Goal: Transaction & Acquisition: Purchase product/service

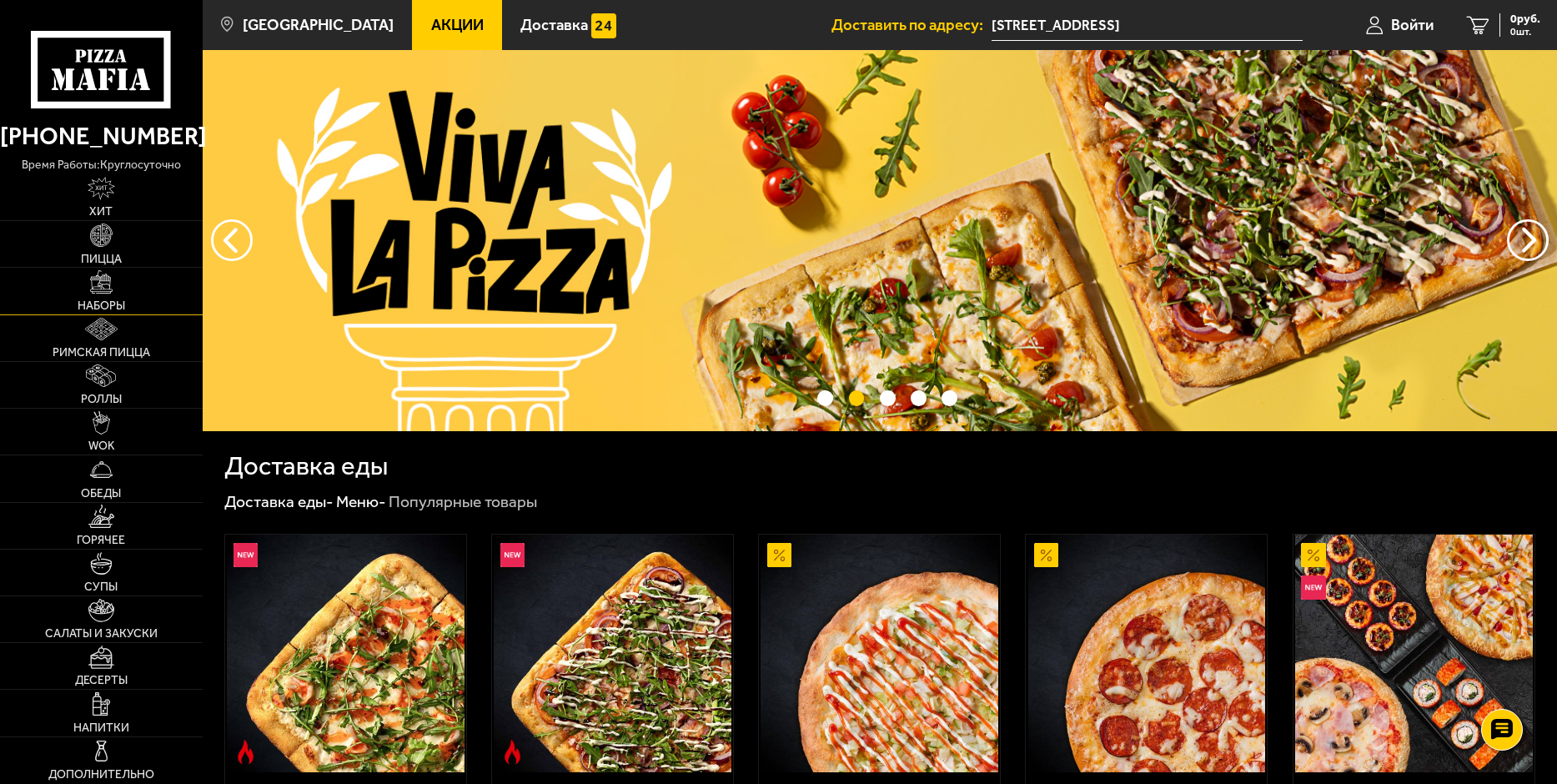
click at [98, 297] on link "Наборы" at bounding box center [101, 290] width 203 height 46
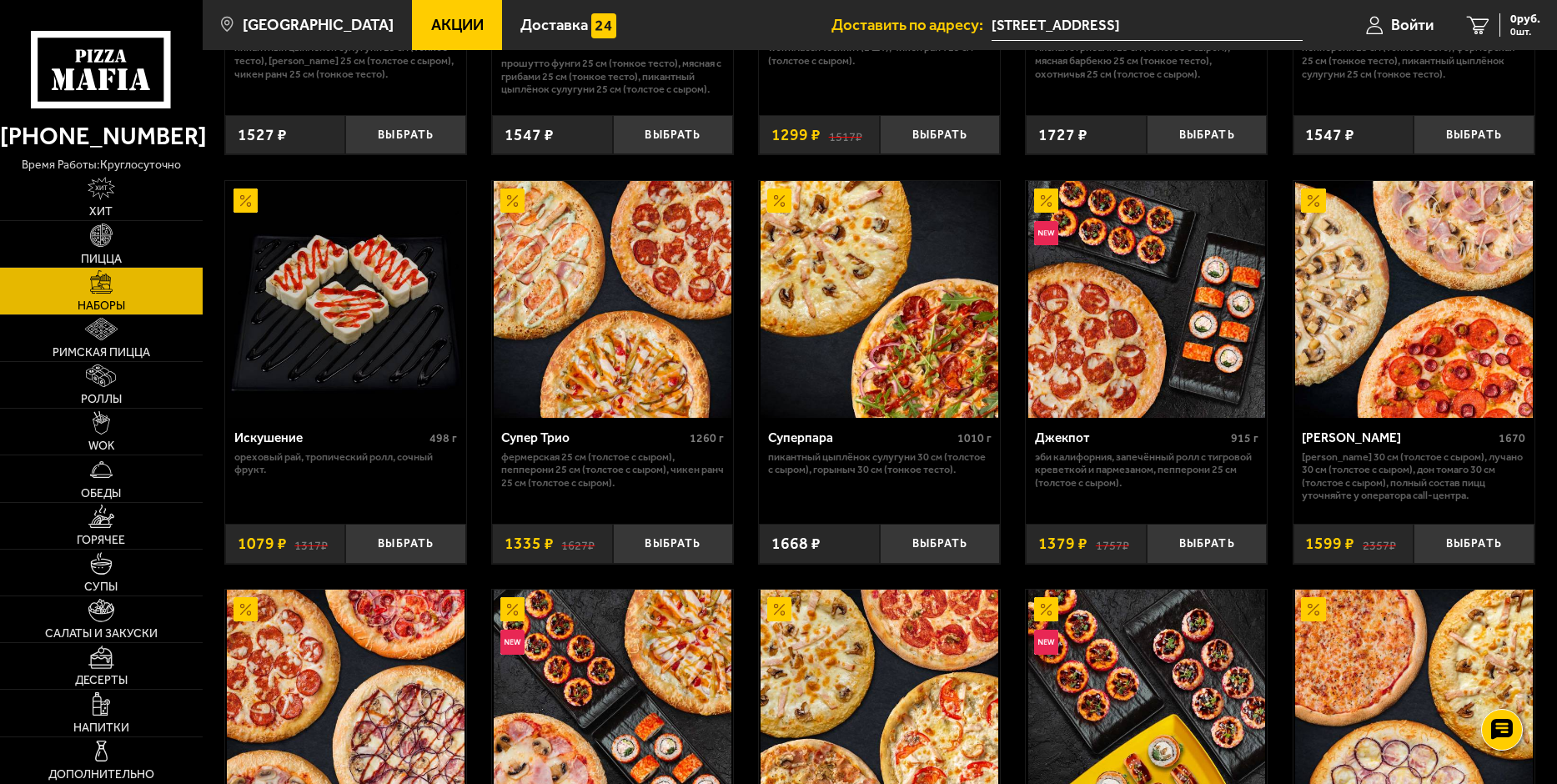
scroll to position [750, 0]
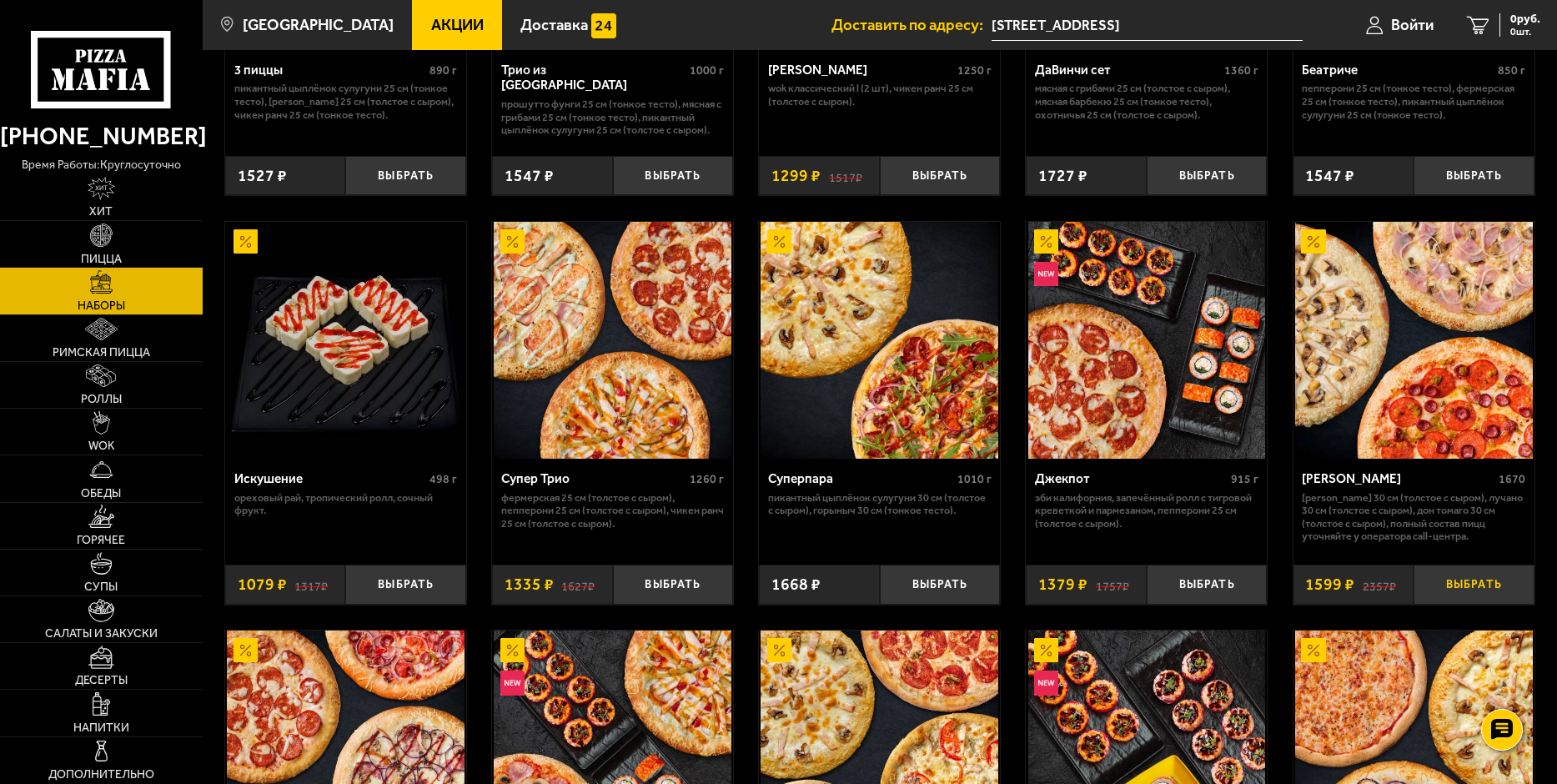
click at [1466, 575] on button "Выбрать" at bounding box center [1474, 585] width 121 height 40
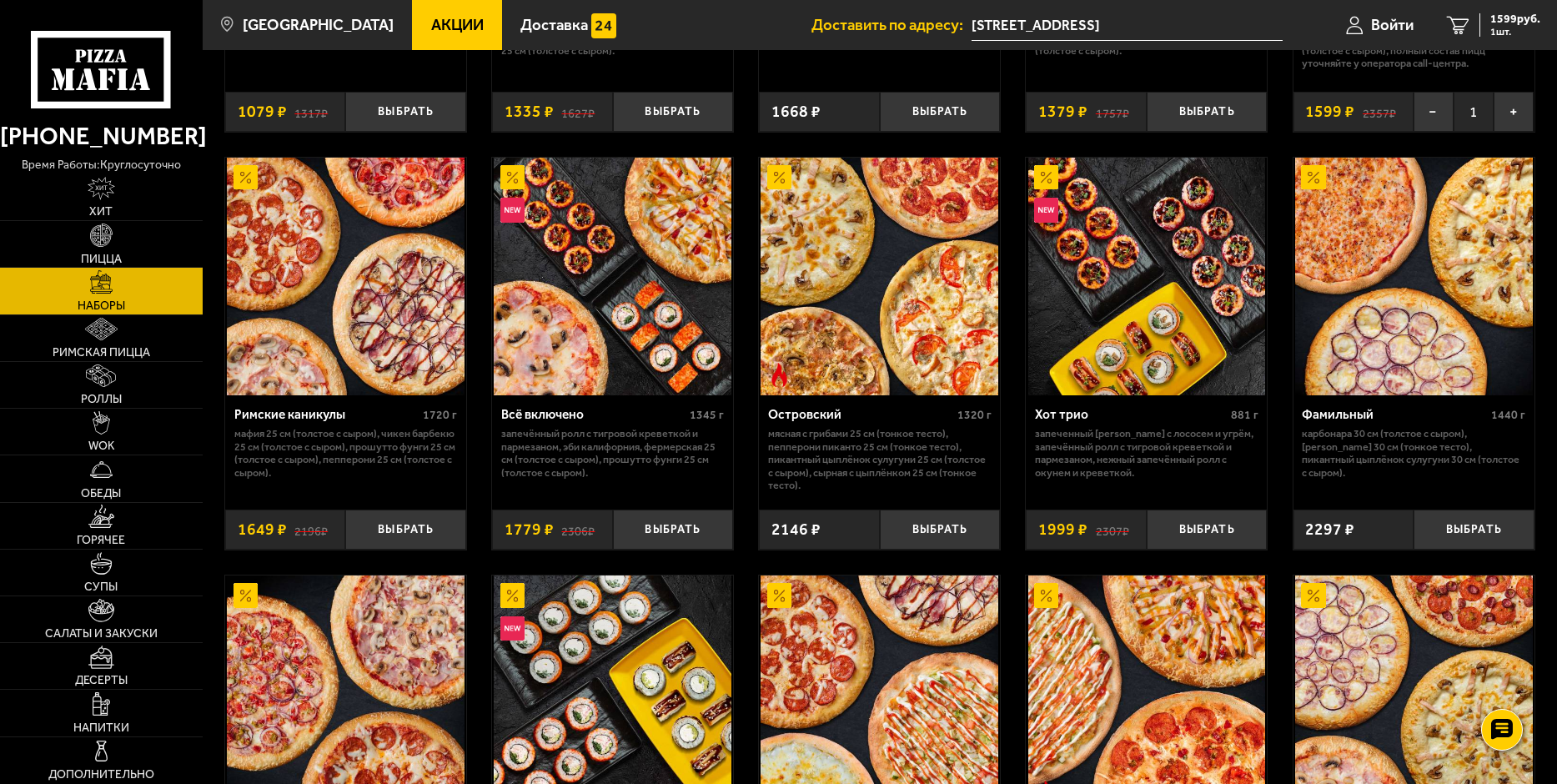
scroll to position [1334, 0]
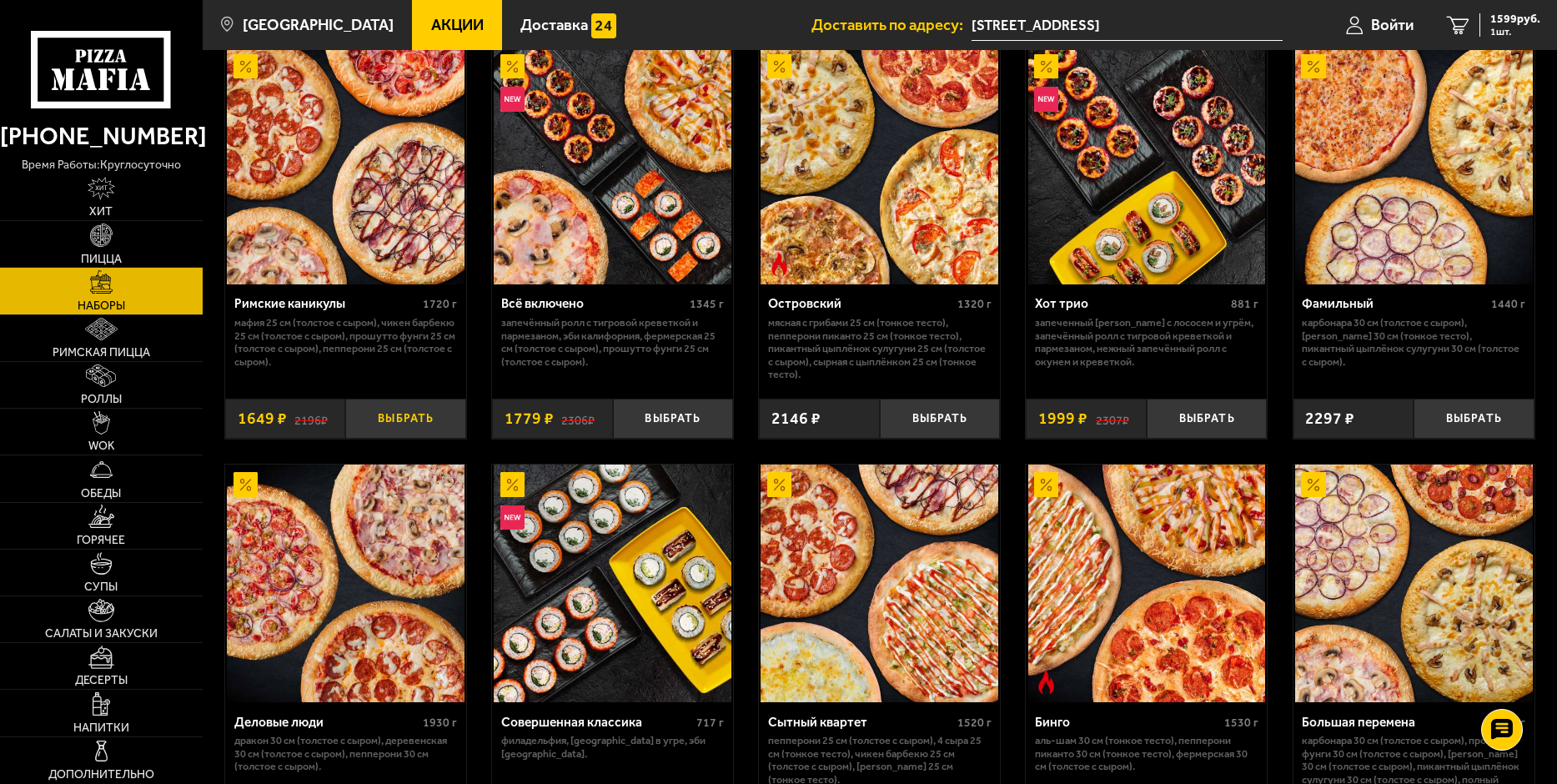
click at [423, 418] on button "Выбрать" at bounding box center [406, 419] width 121 height 40
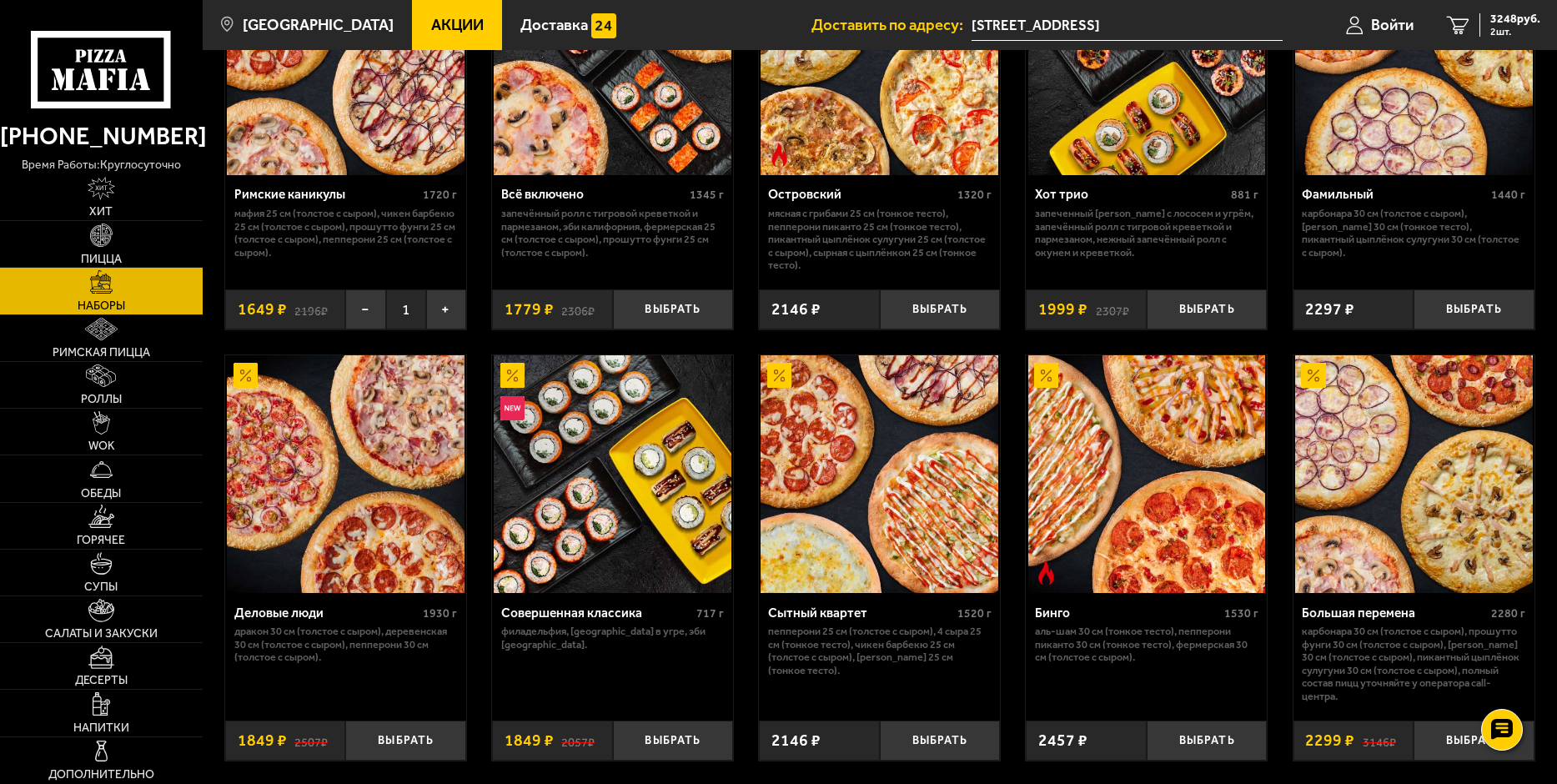
scroll to position [1501, 0]
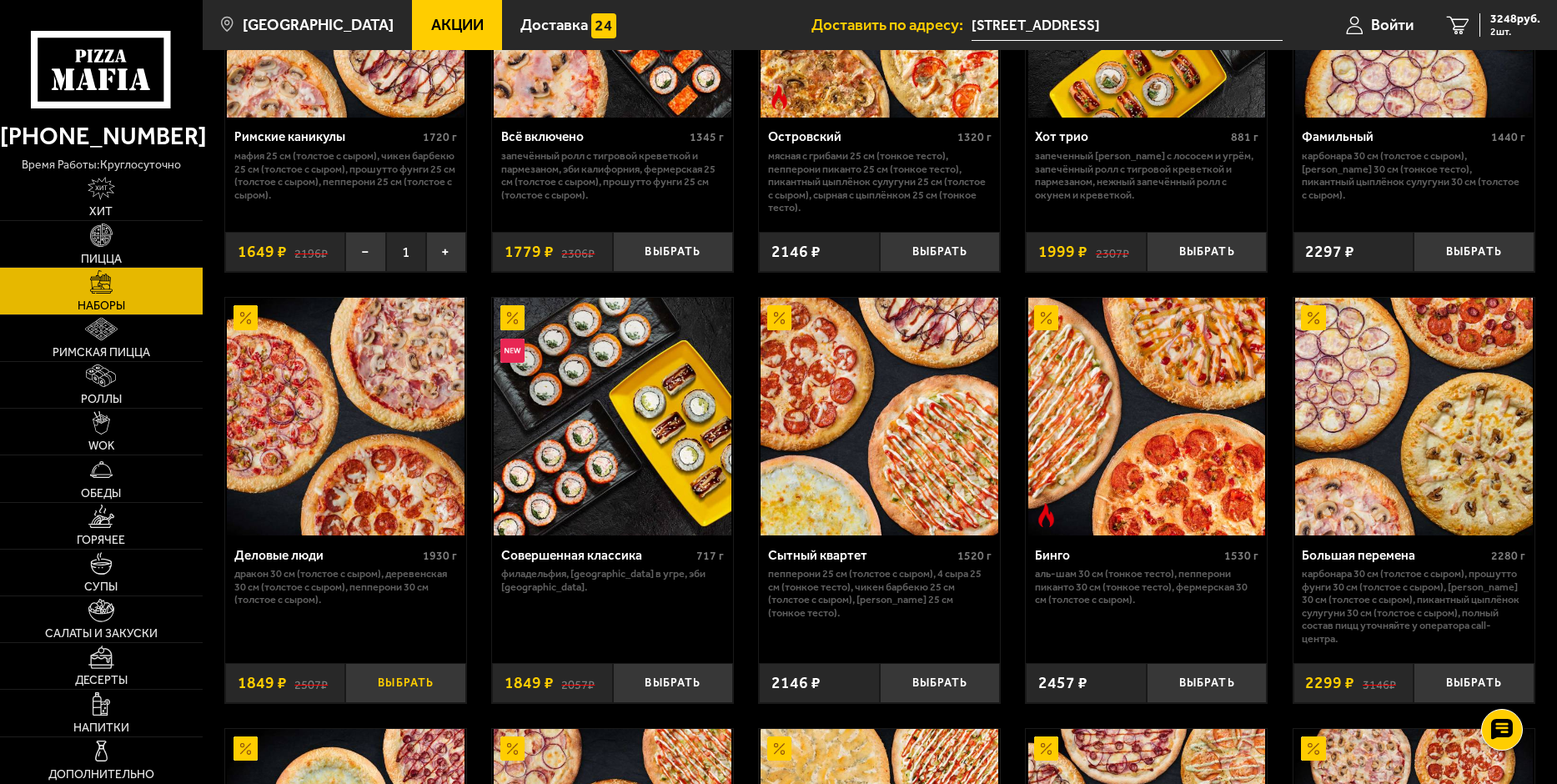
click at [388, 682] on button "Выбрать" at bounding box center [406, 683] width 121 height 40
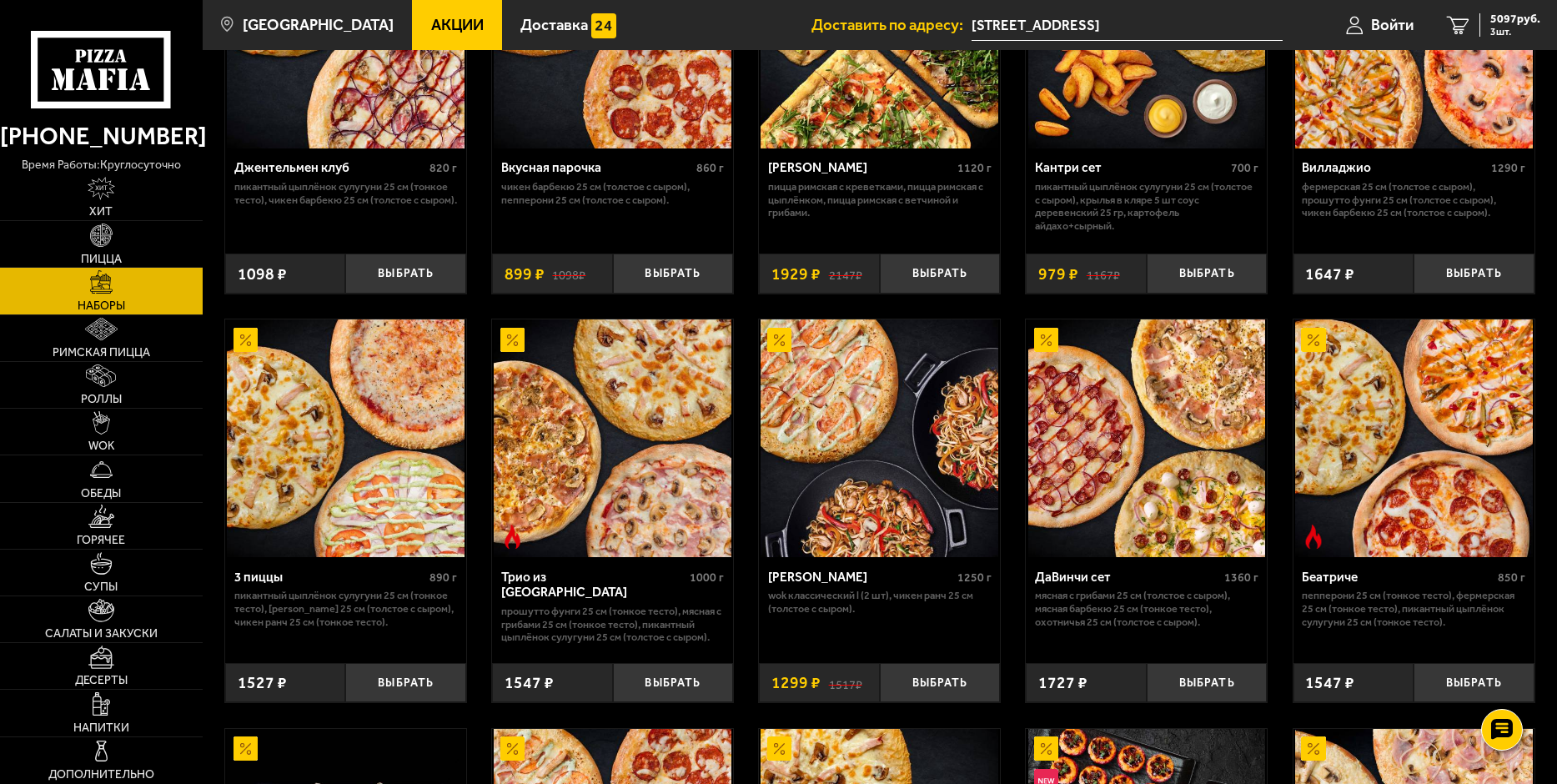
scroll to position [0, 0]
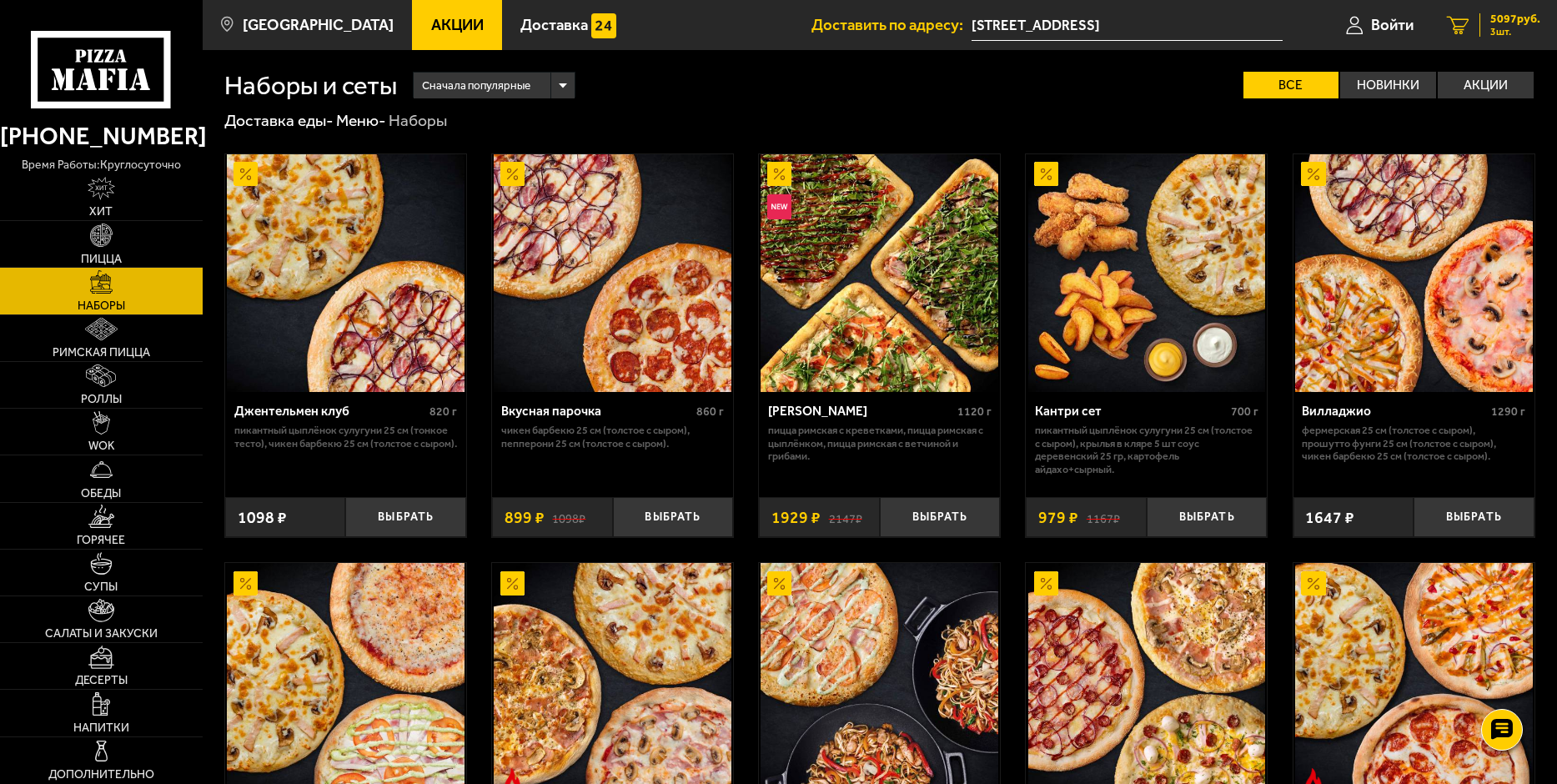
click at [1464, 21] on icon "3" at bounding box center [1458, 24] width 22 height 18
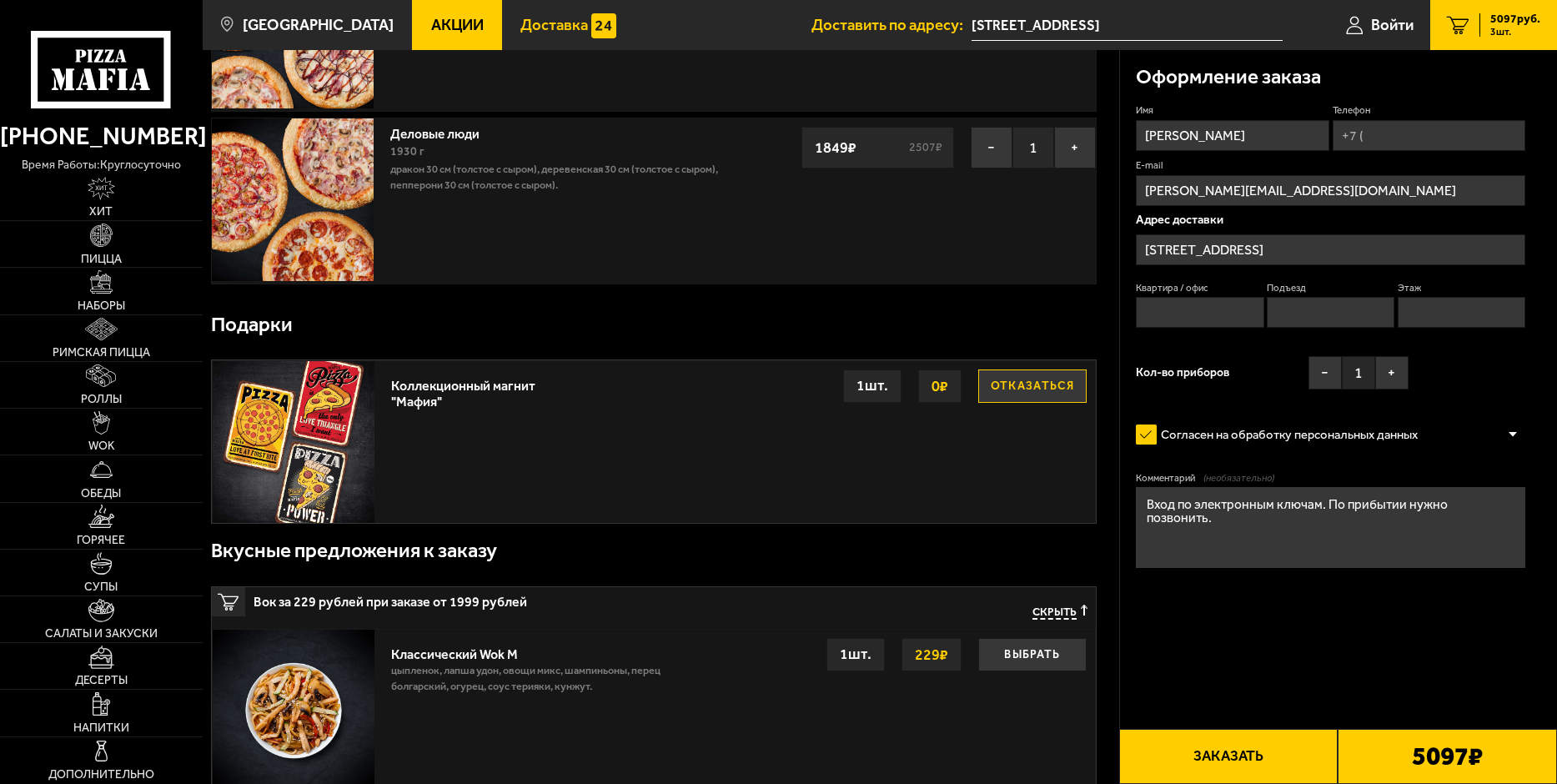
scroll to position [312, 0]
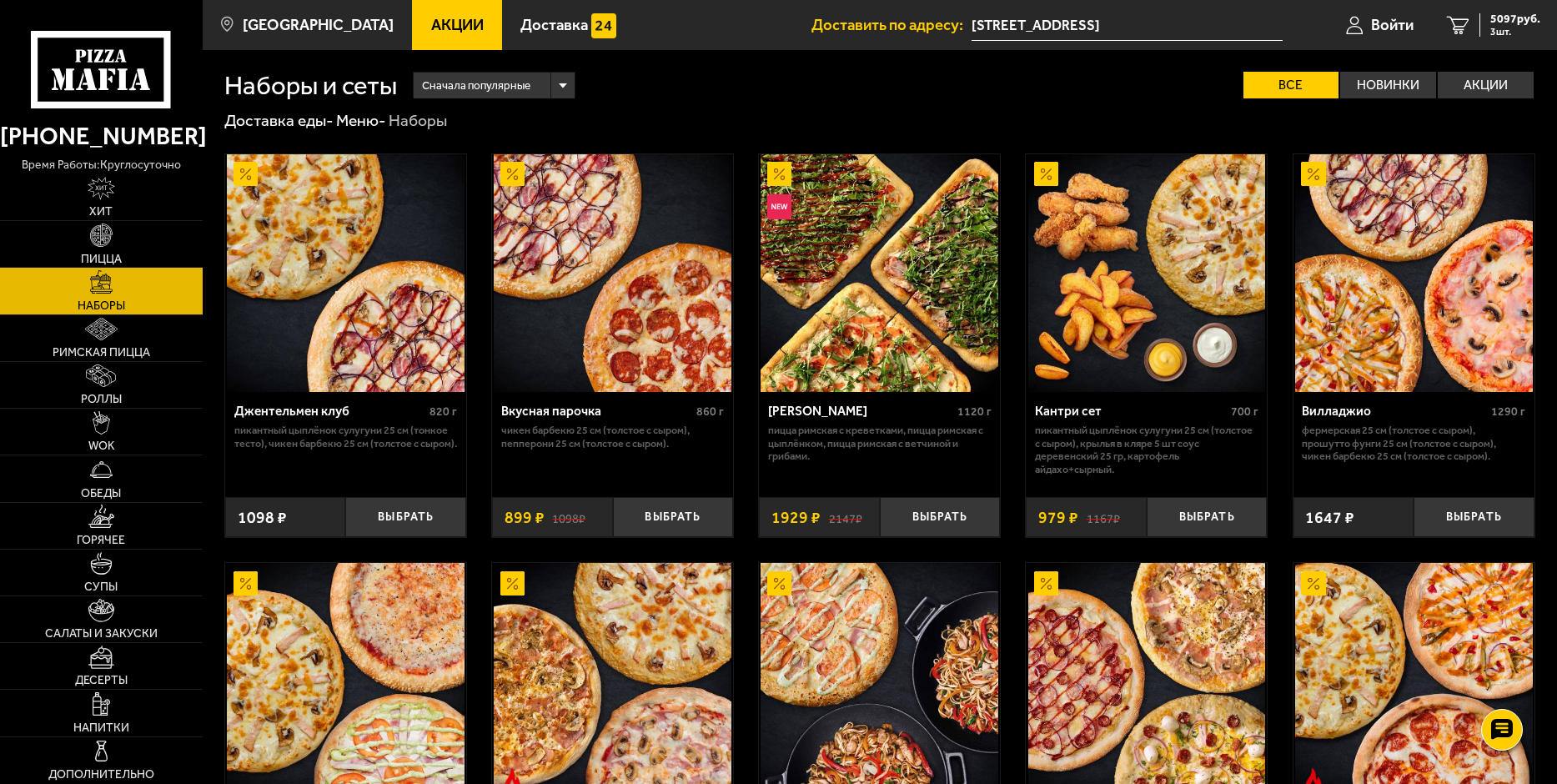
click at [437, 17] on span "Акции" at bounding box center [457, 25] width 52 height 15
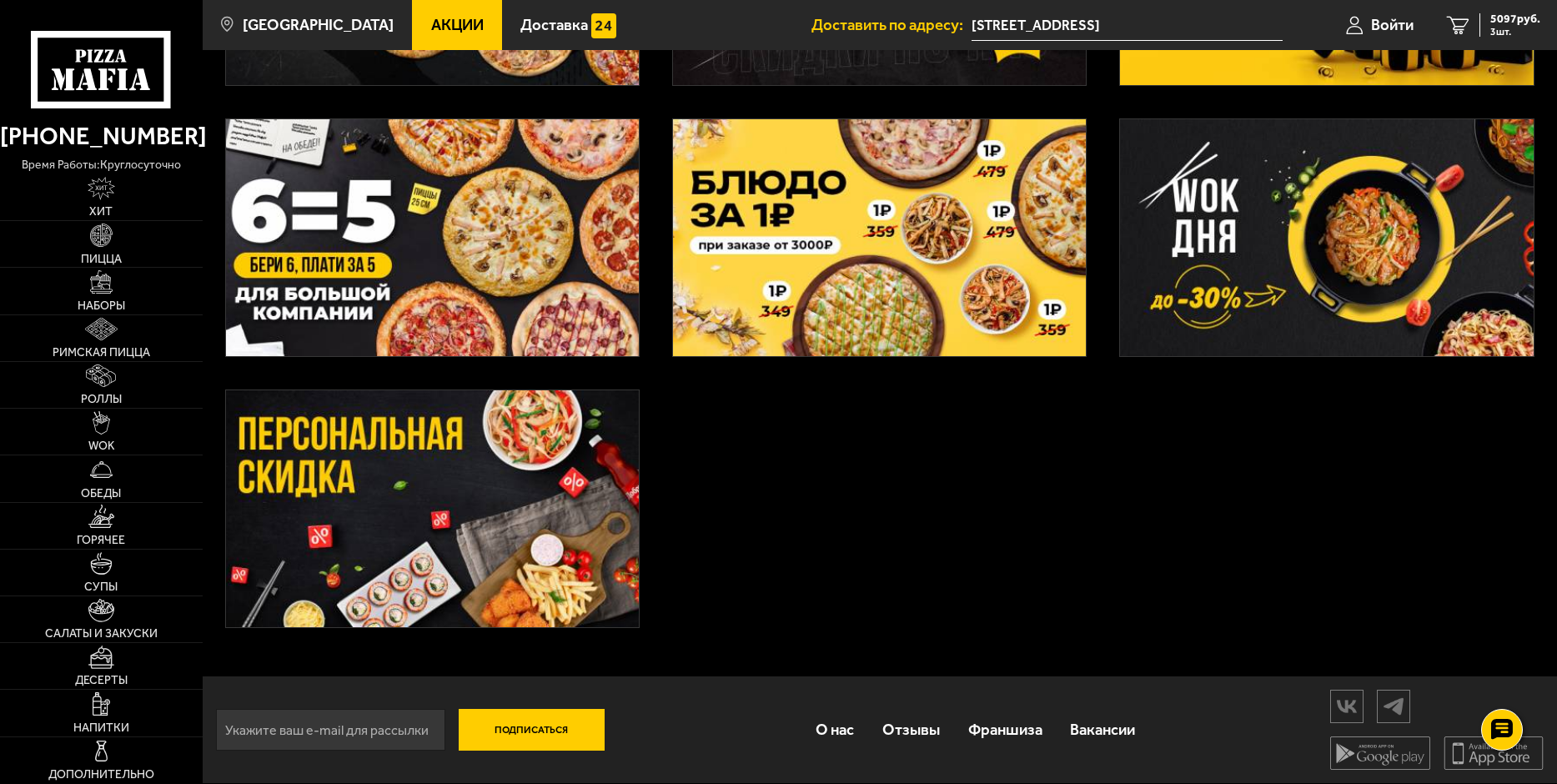
scroll to position [580, 0]
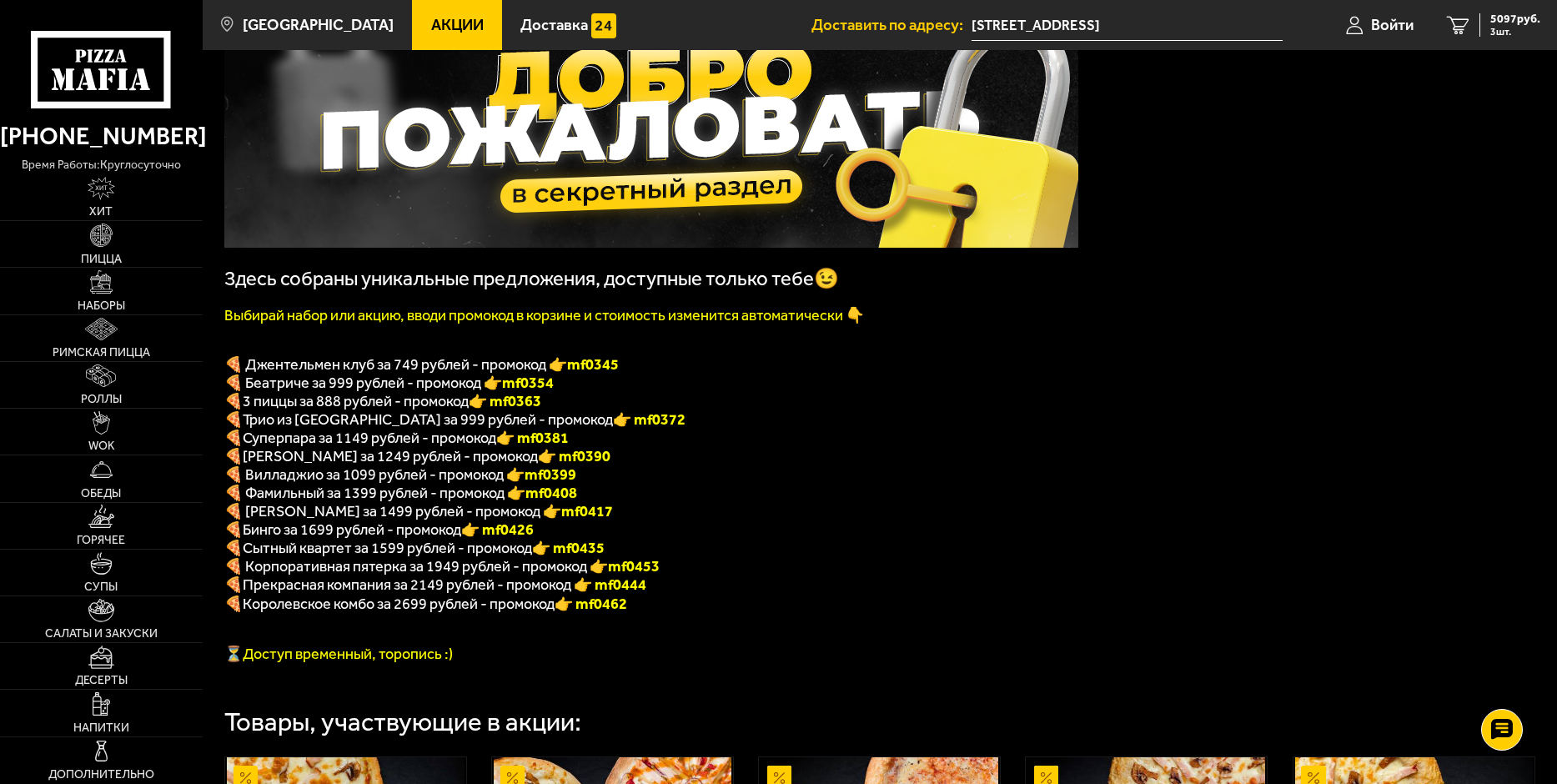
scroll to position [250, 0]
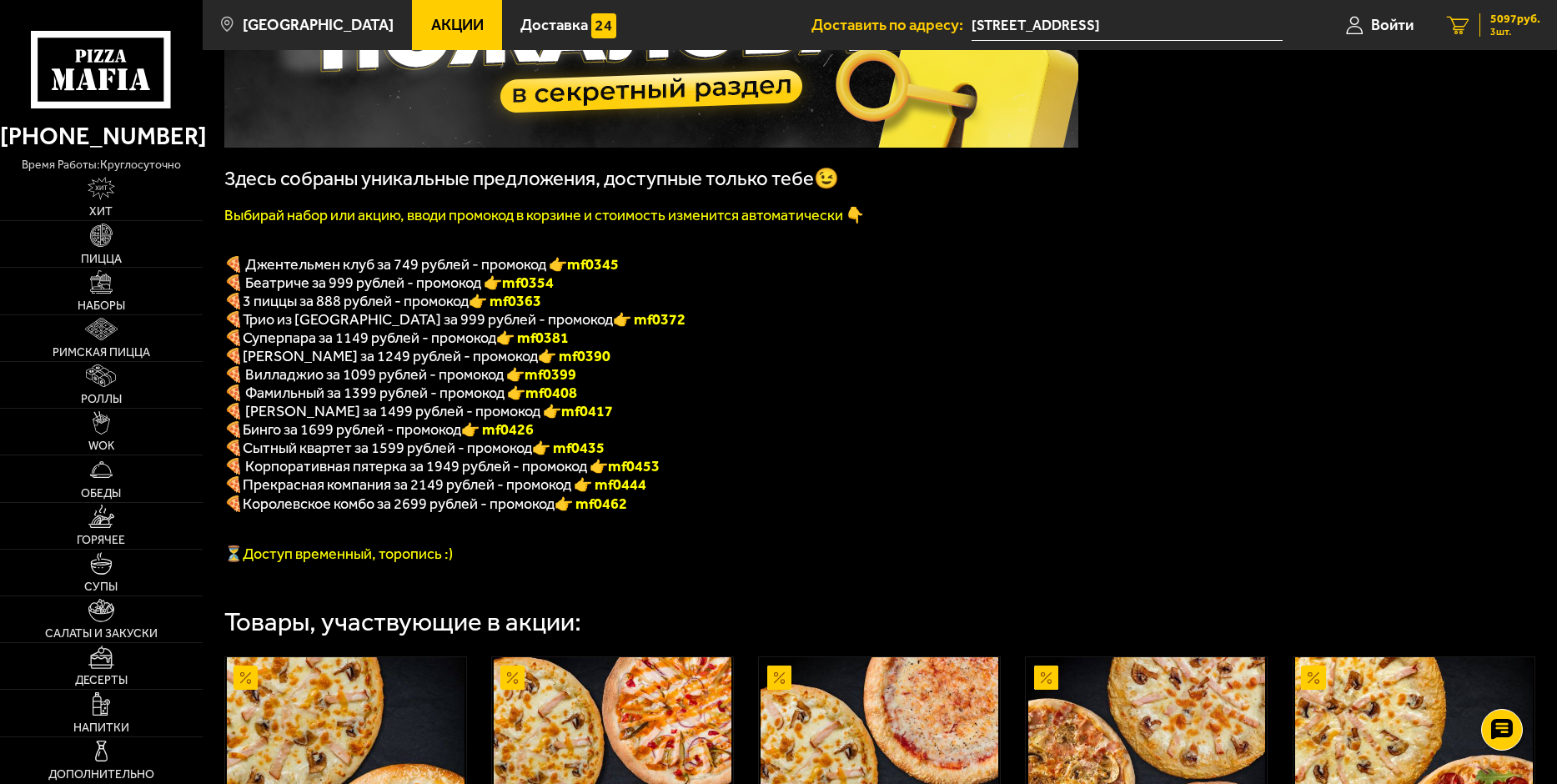
click at [1495, 22] on span "5097 руб." at bounding box center [1515, 20] width 50 height 12
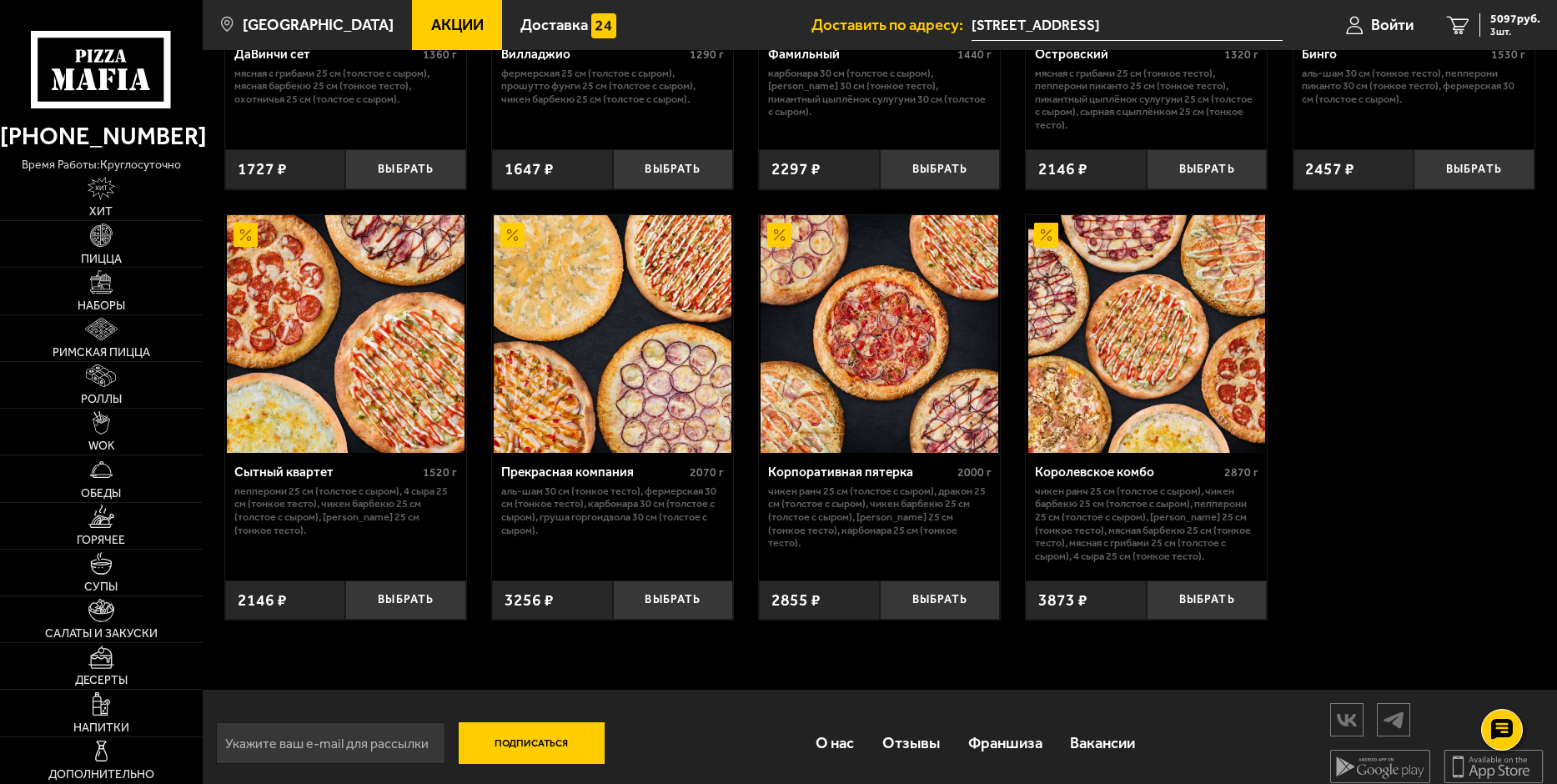
scroll to position [1553, 0]
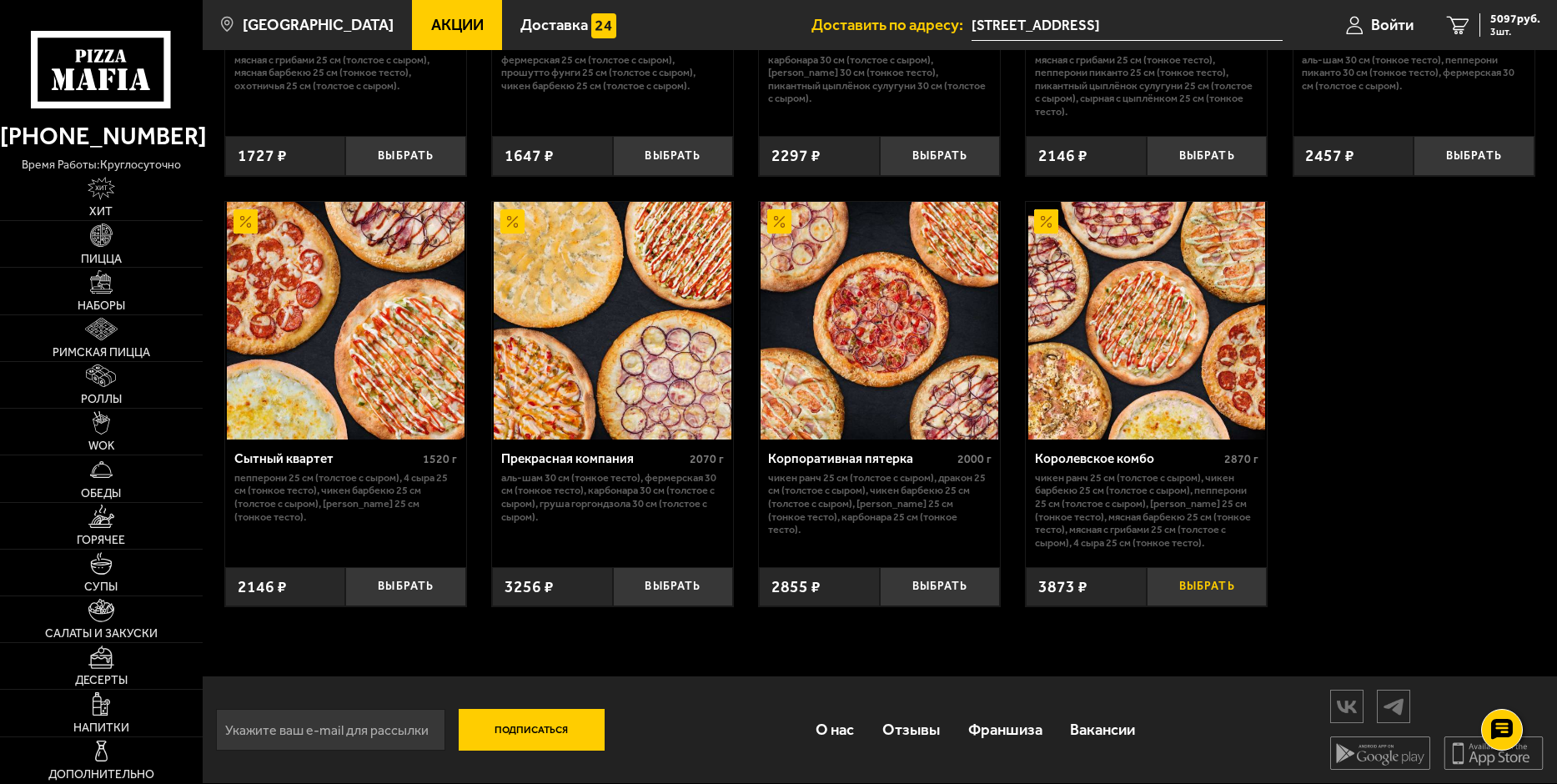
click at [1202, 584] on button "Выбрать" at bounding box center [1207, 587] width 121 height 40
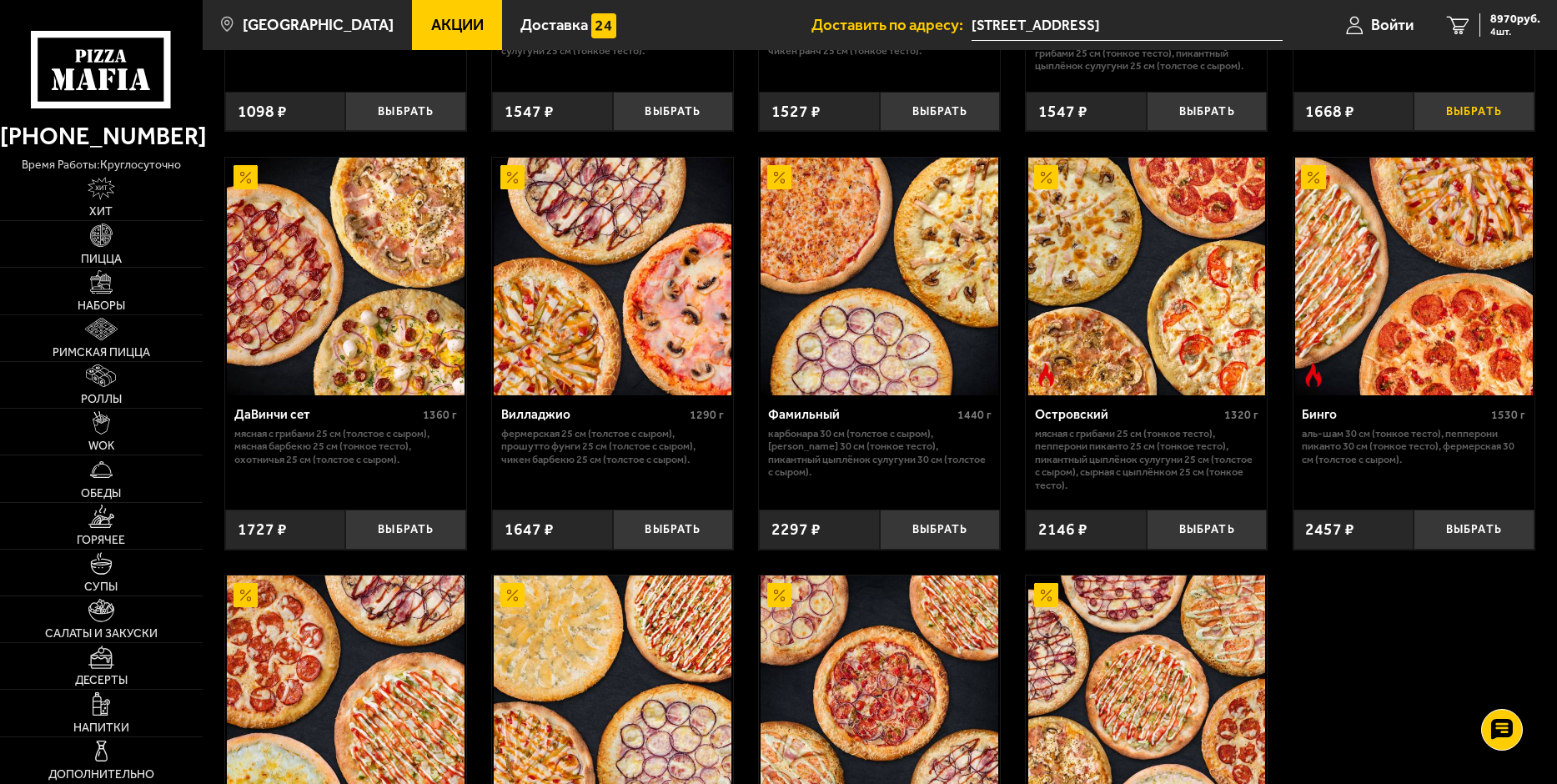
scroll to position [1136, 0]
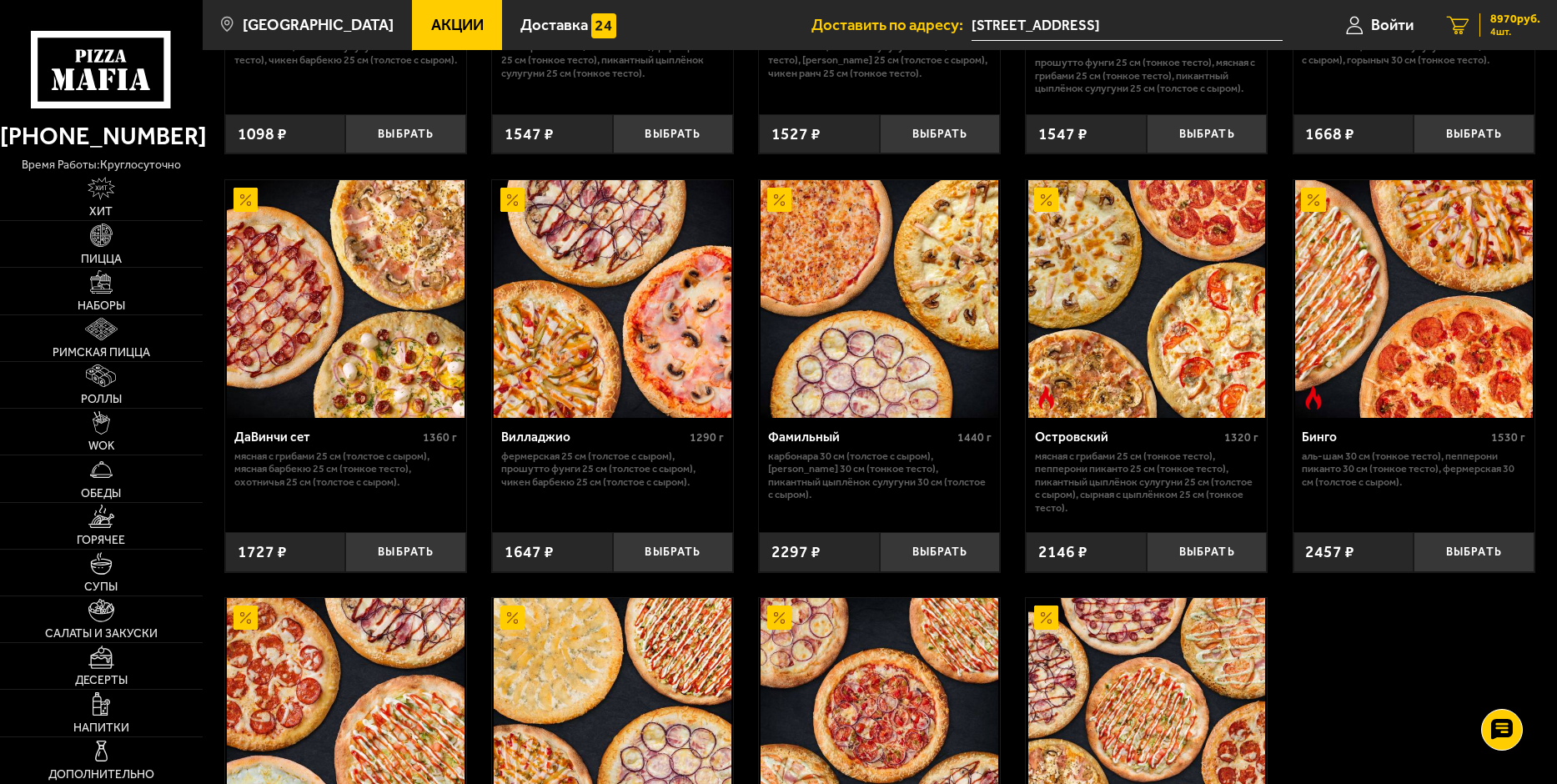
click at [1496, 18] on span "8970 руб." at bounding box center [1515, 20] width 50 height 12
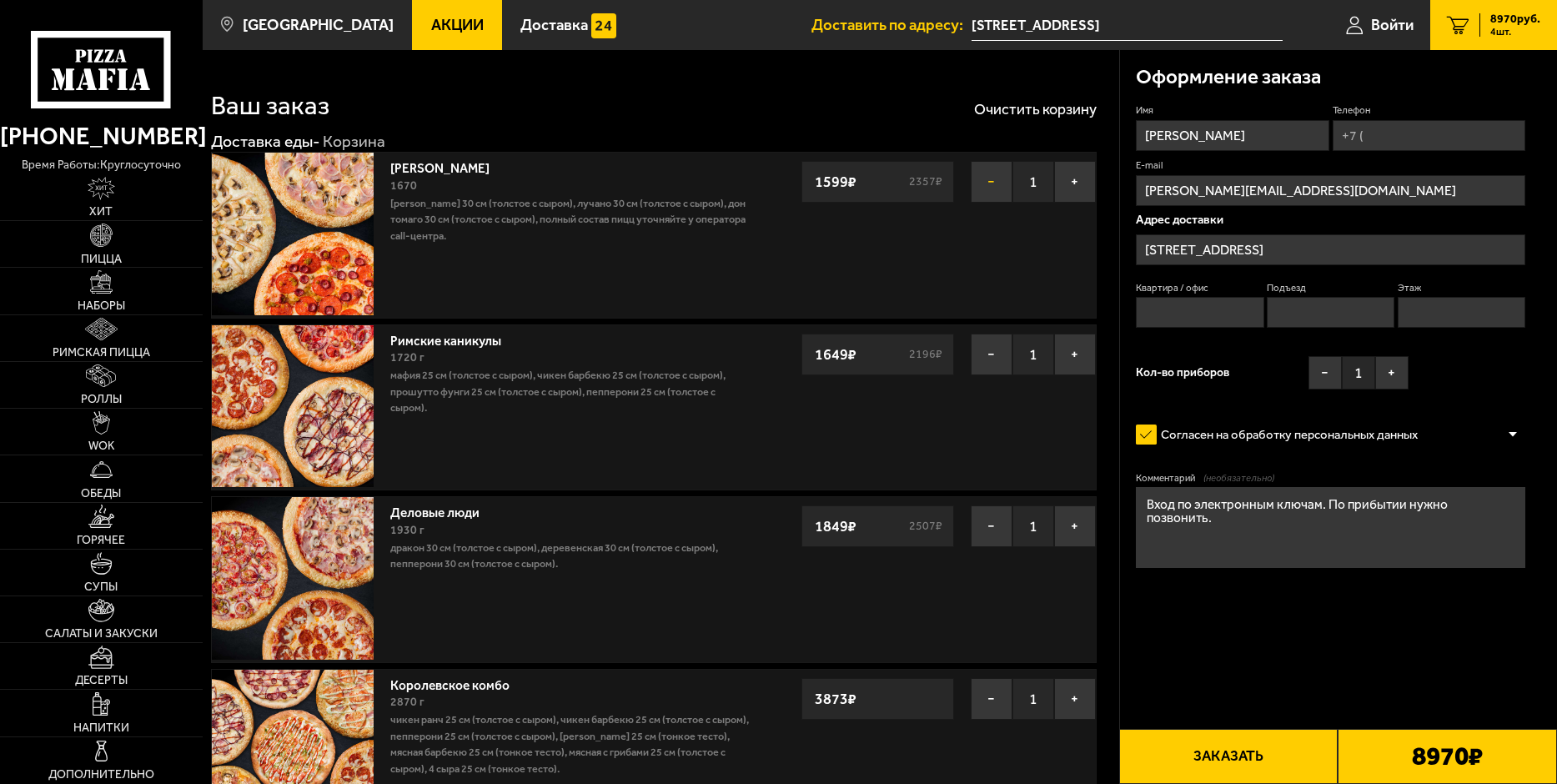
click at [990, 179] on button "−" at bounding box center [991, 181] width 41 height 41
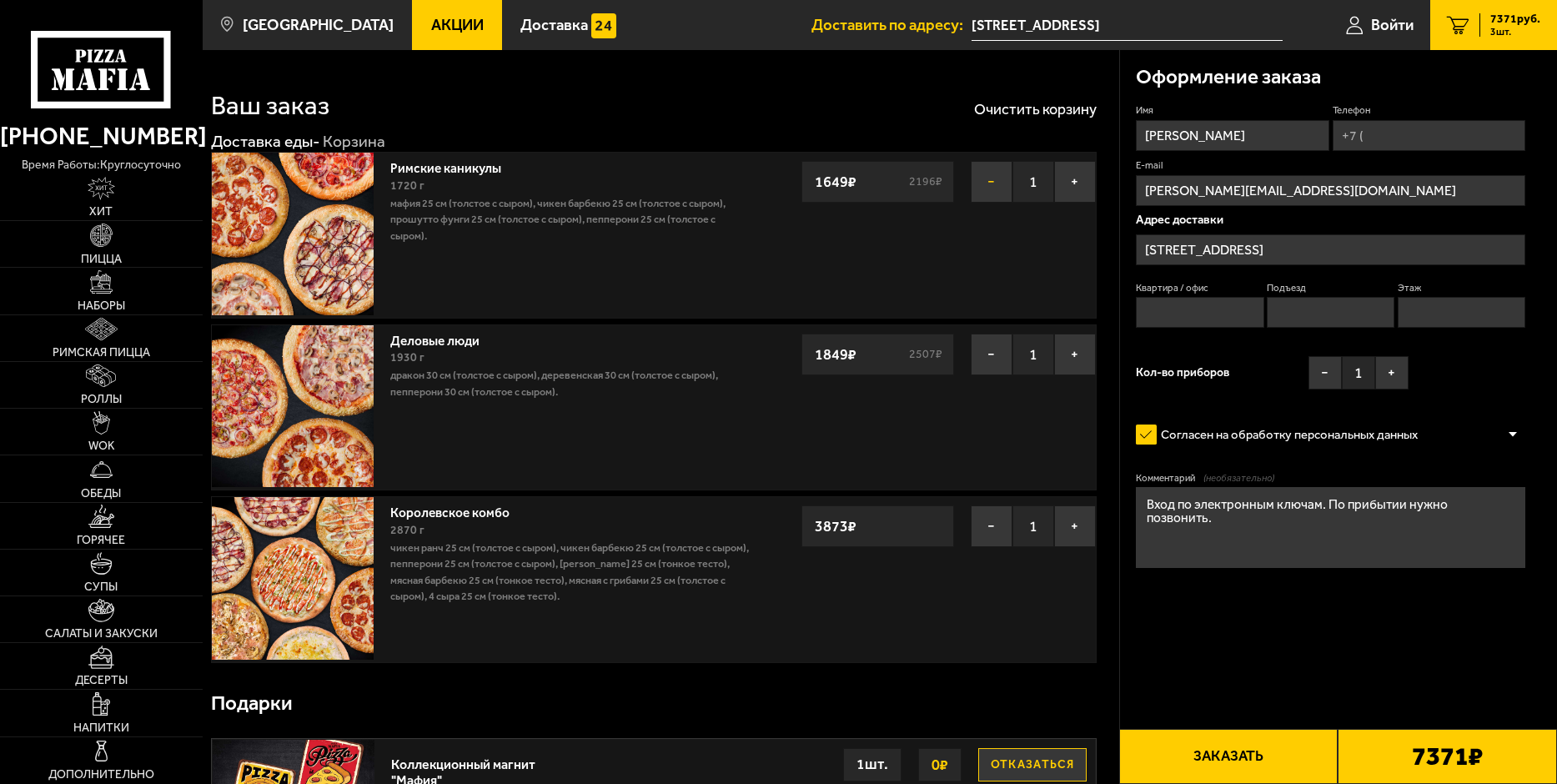
click at [992, 181] on button "−" at bounding box center [991, 181] width 41 height 41
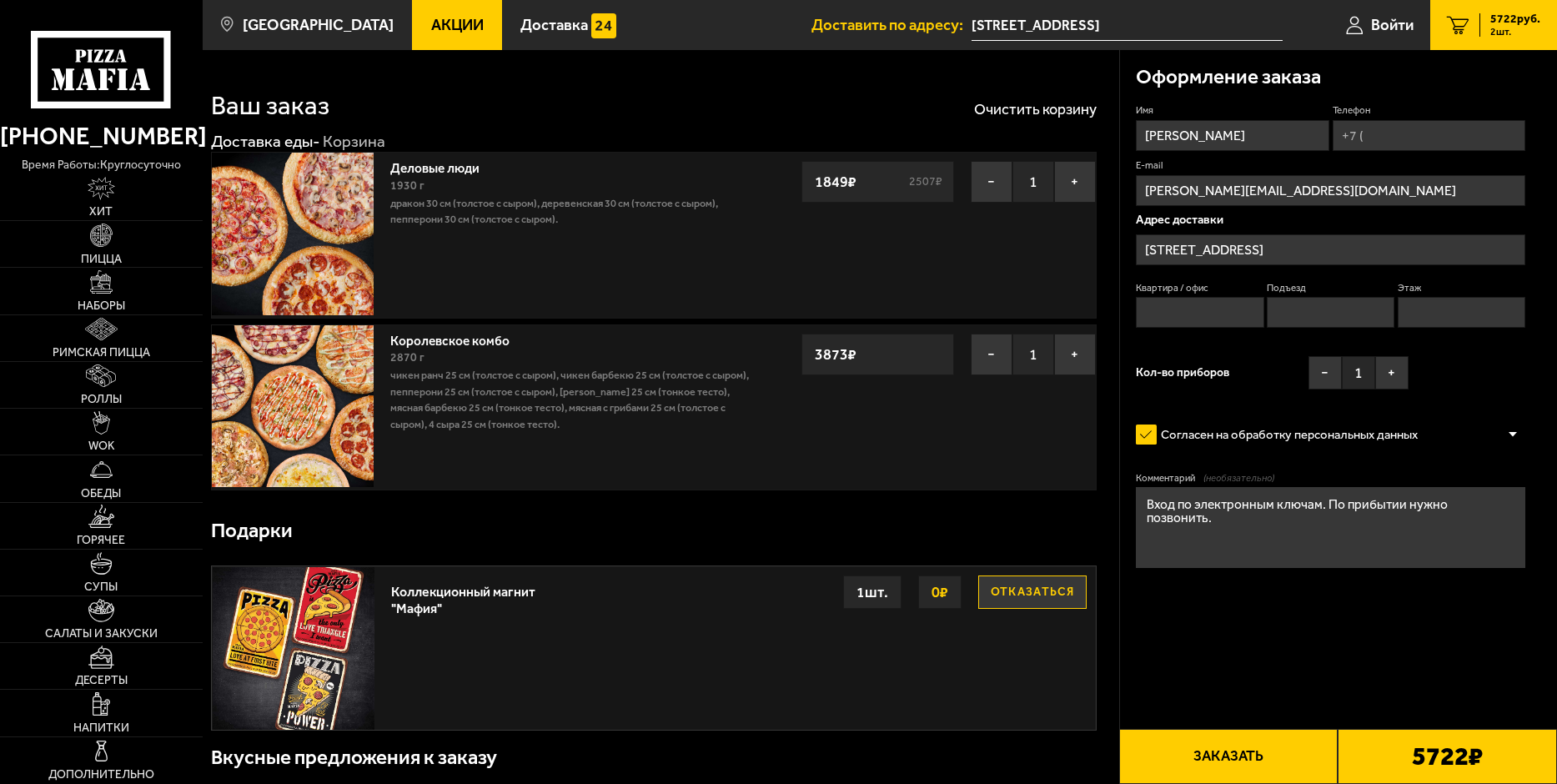
click at [992, 181] on button "−" at bounding box center [991, 181] width 41 height 41
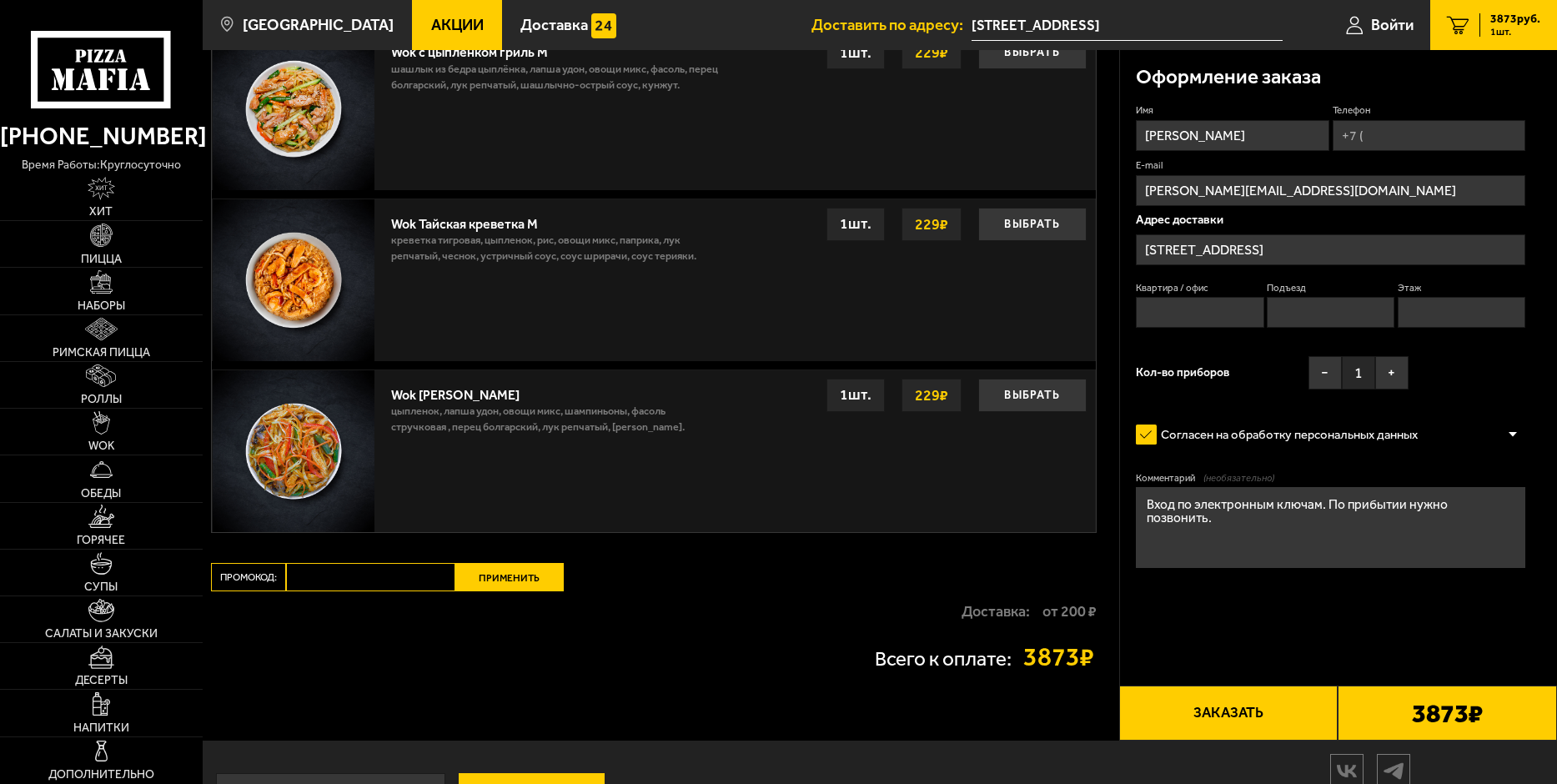
scroll to position [1134, 0]
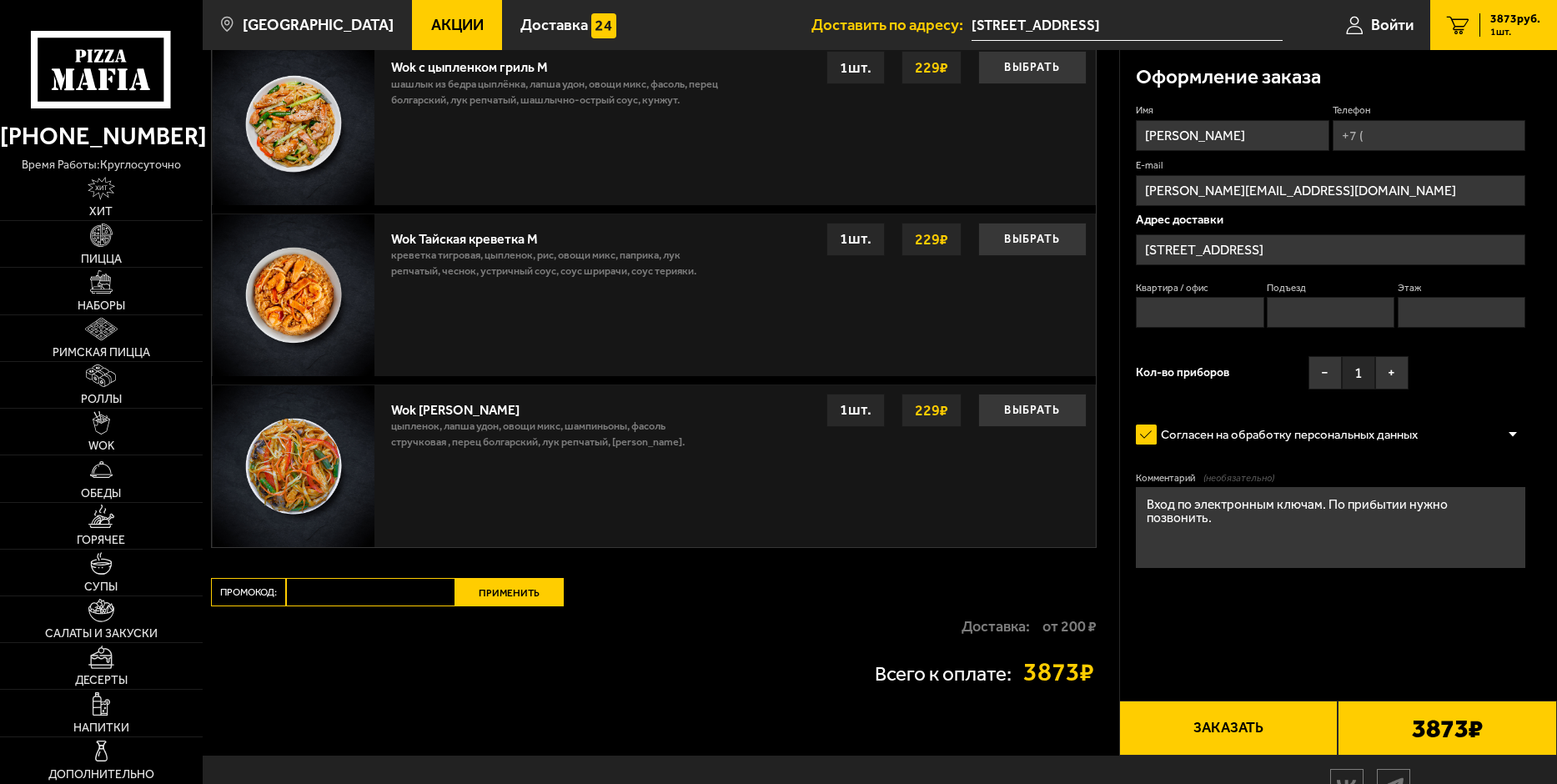
click at [336, 597] on input "Промокод:" at bounding box center [371, 591] width 169 height 28
type input "mf0462"
click at [481, 593] on button "Применить" at bounding box center [510, 591] width 108 height 28
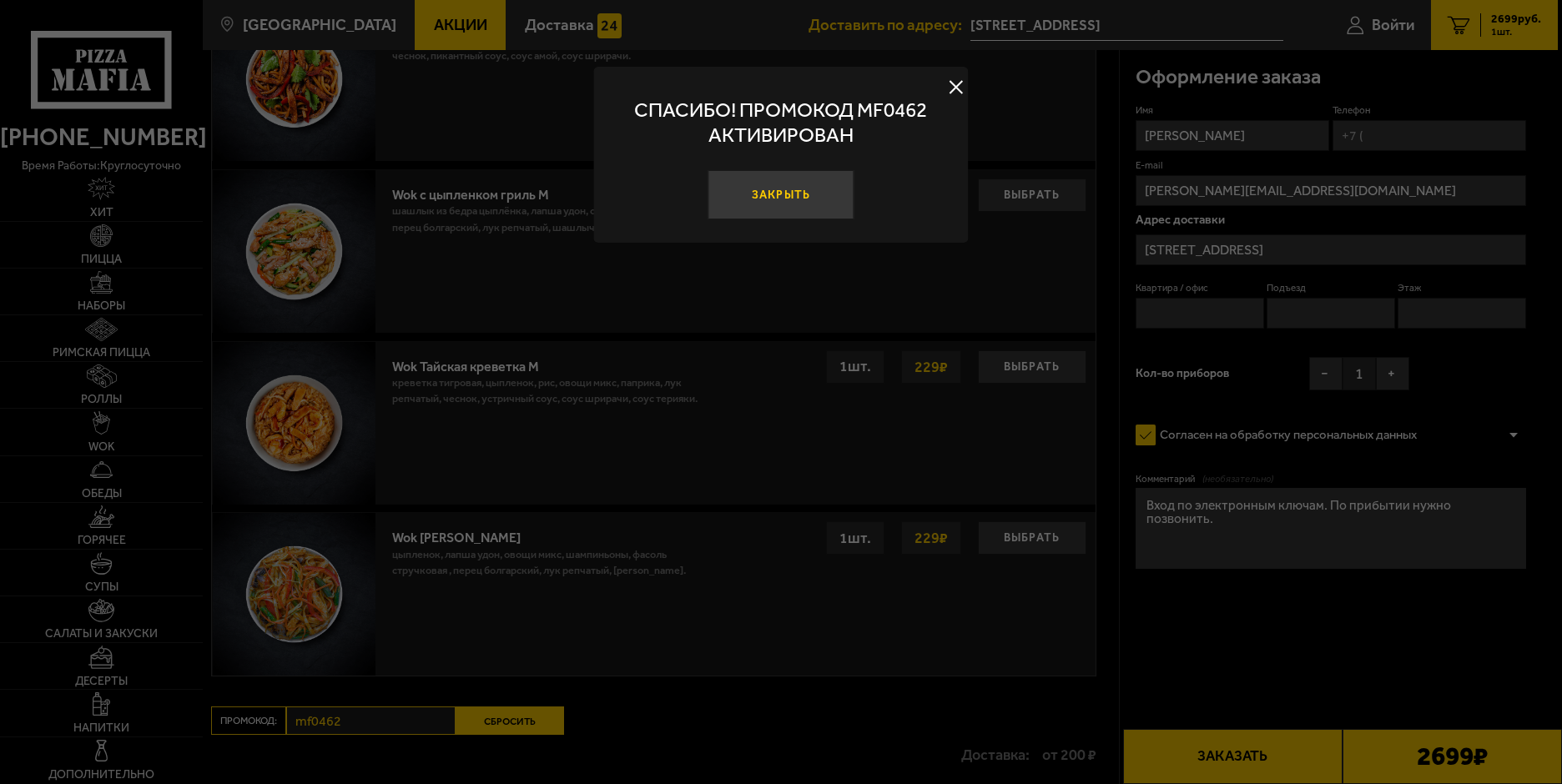
click at [783, 188] on button "Закрыть" at bounding box center [781, 194] width 147 height 49
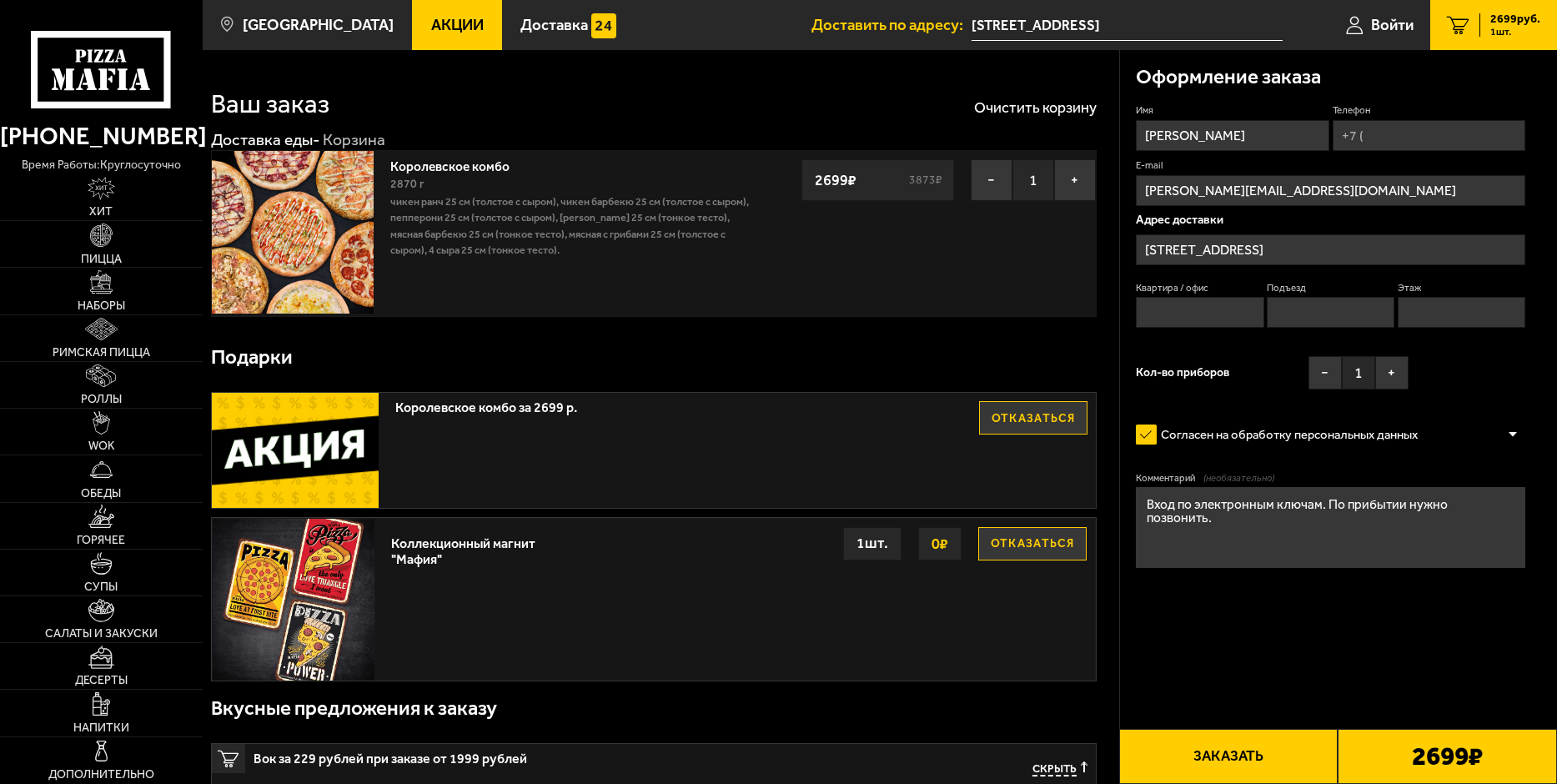
scroll to position [0, 0]
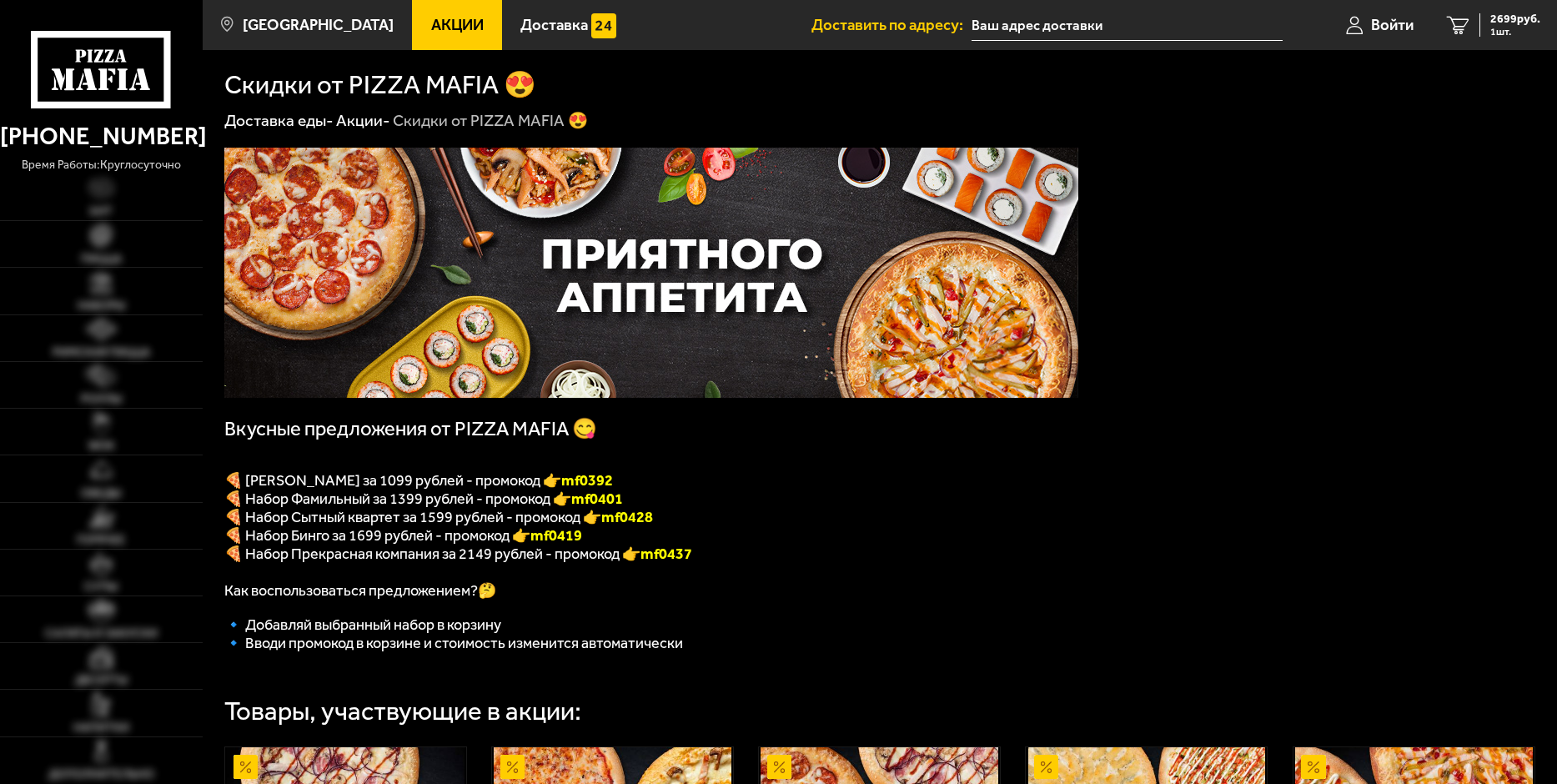
type input "[STREET_ADDRESS]"
click at [1504, 25] on span "2699 руб." at bounding box center [1515, 20] width 50 height 12
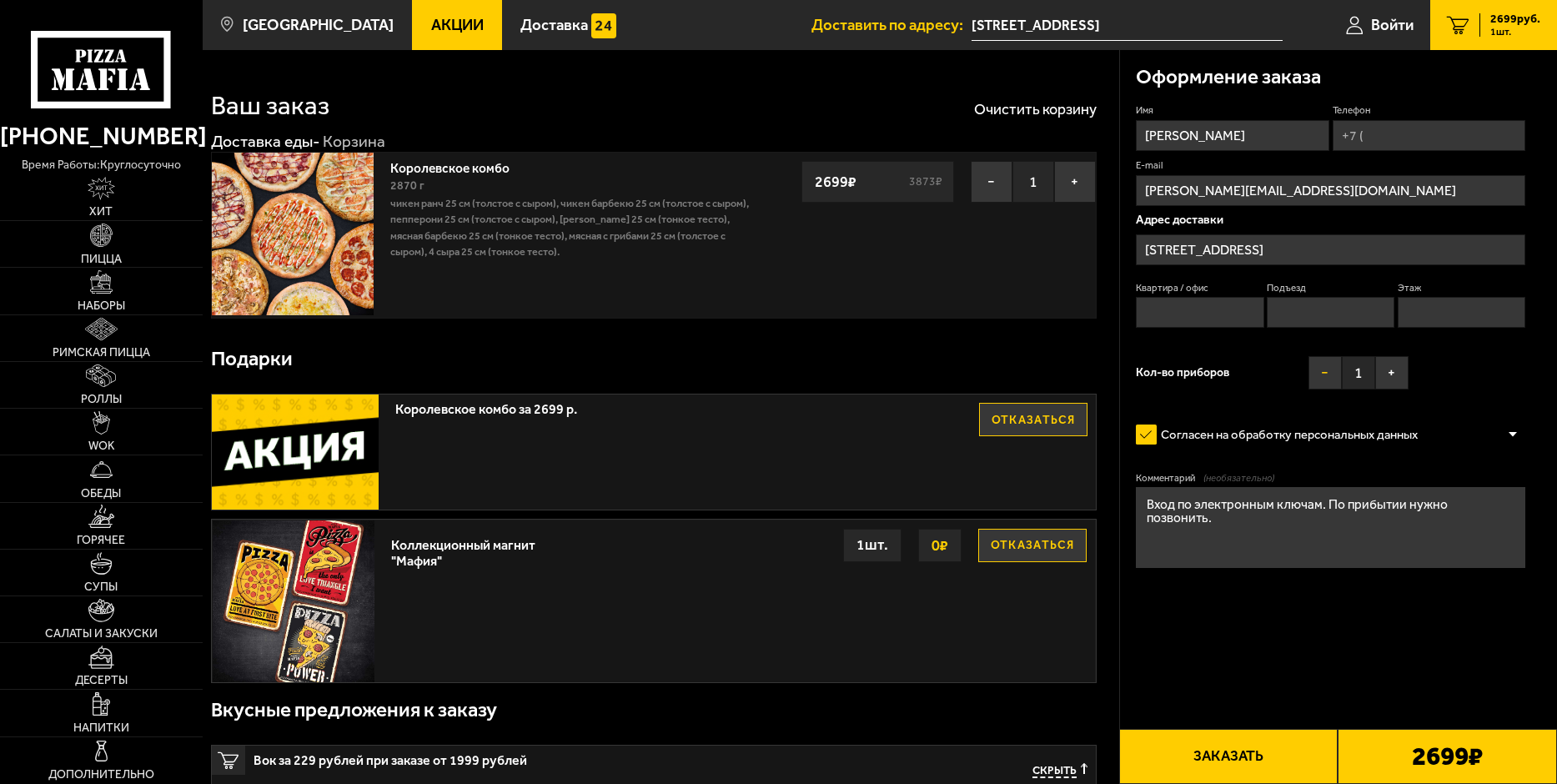
click at [1319, 372] on button "−" at bounding box center [1325, 372] width 34 height 34
click at [988, 181] on button "−" at bounding box center [991, 181] width 41 height 41
